Goal: Check status: Check status

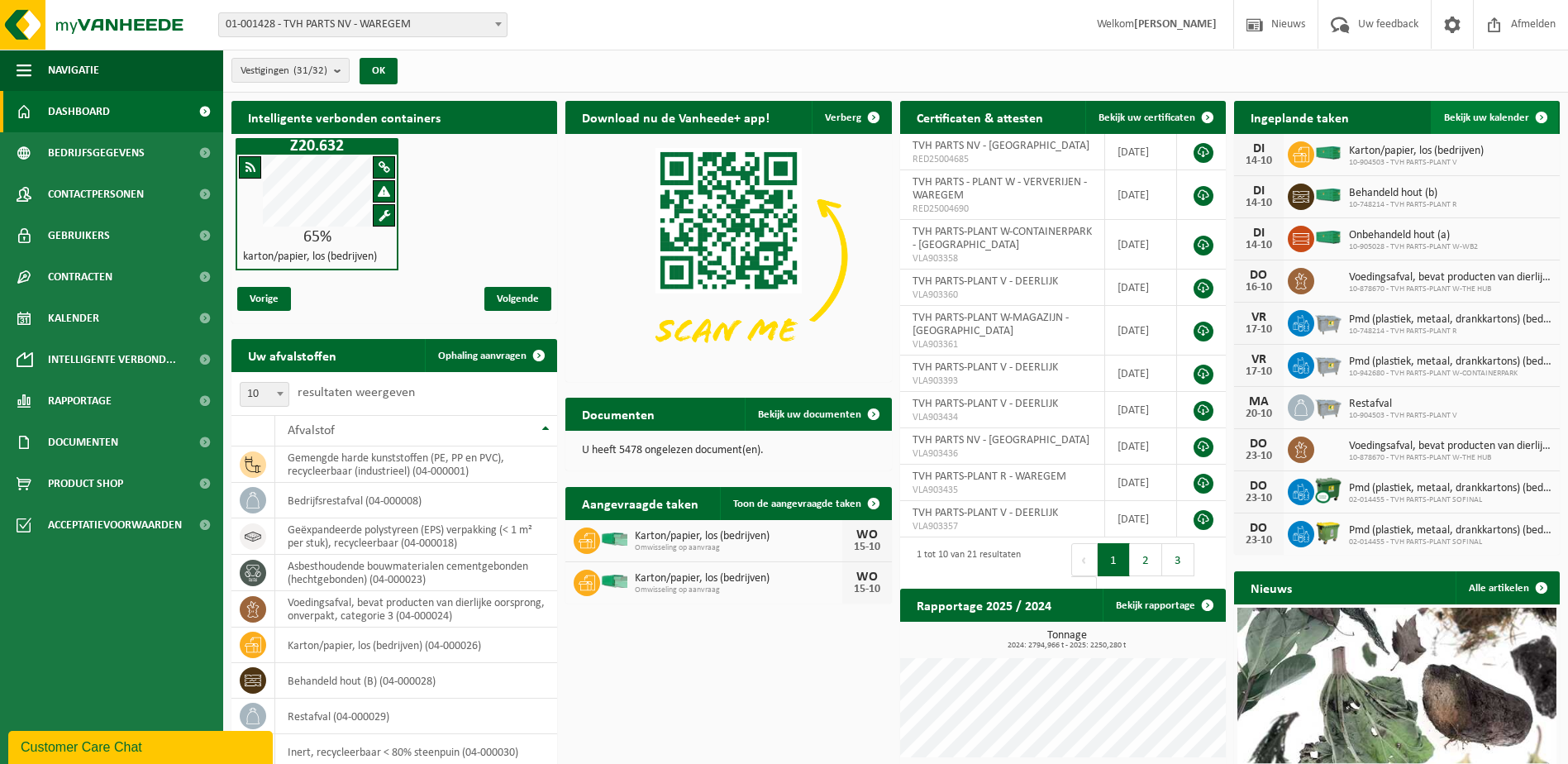
click at [1546, 115] on span at bounding box center [1541, 117] width 33 height 33
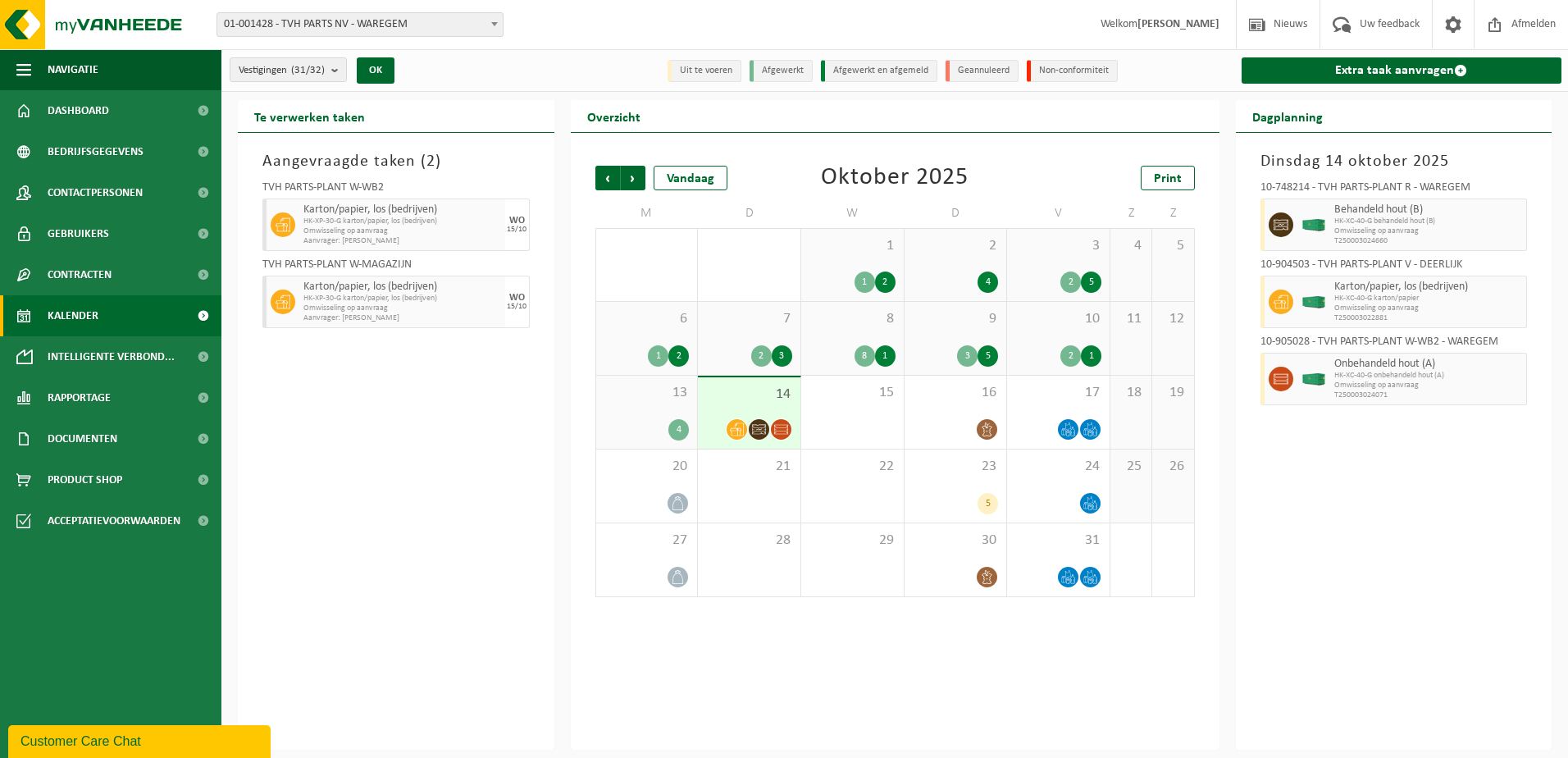
click at [725, 405] on div "14" at bounding box center [749, 413] width 103 height 72
click at [836, 320] on span "8" at bounding box center [851, 318] width 86 height 18
